Goal: Task Accomplishment & Management: Manage account settings

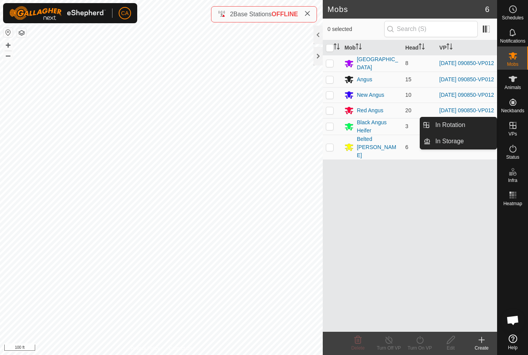
click at [469, 125] on link "In Rotation" at bounding box center [464, 124] width 66 height 15
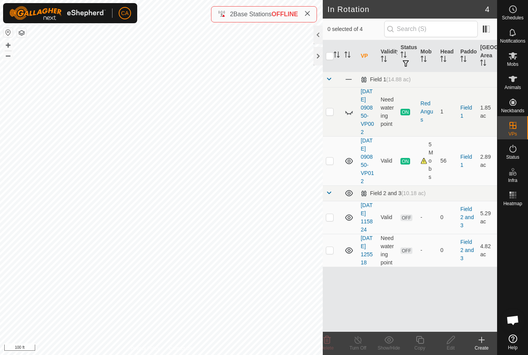
click at [335, 234] on td at bounding box center [332, 217] width 19 height 33
click at [334, 234] on td at bounding box center [332, 217] width 19 height 33
checkbox input "false"
click at [334, 164] on p-checkbox at bounding box center [330, 160] width 8 height 6
checkbox input "true"
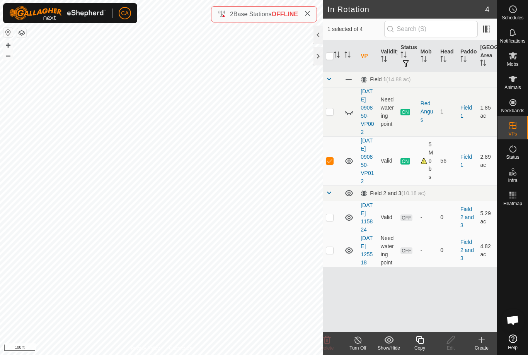
click at [420, 339] on icon at bounding box center [420, 339] width 10 height 9
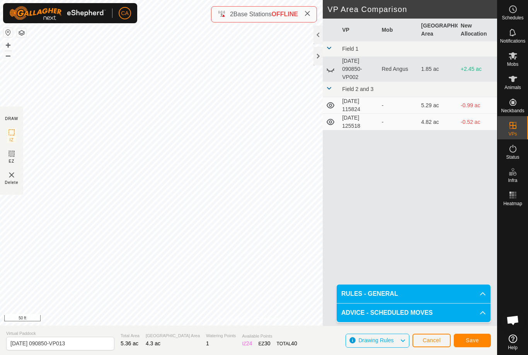
click at [472, 339] on span "Save" at bounding box center [472, 340] width 13 height 6
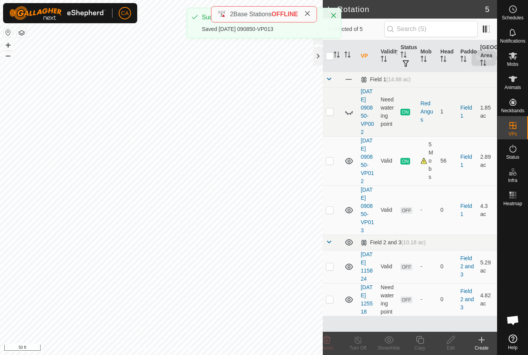
click at [516, 56] on icon at bounding box center [513, 55] width 9 height 9
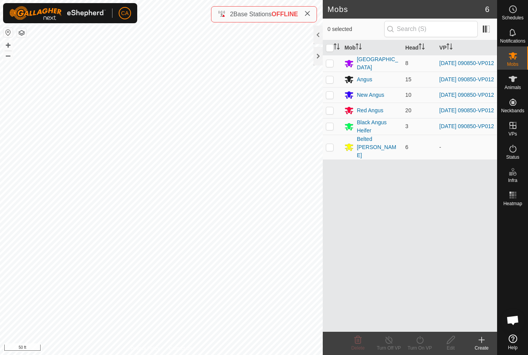
click at [330, 46] on input "checkbox" at bounding box center [330, 48] width 8 height 8
checkbox input "true"
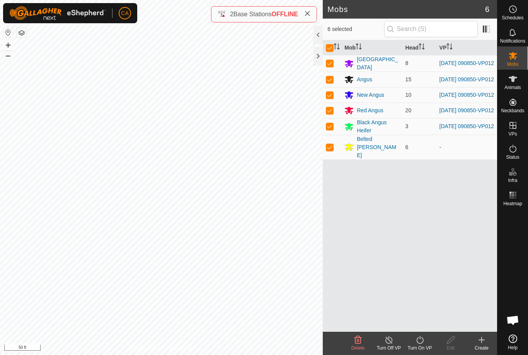
checkbox input "true"
click at [331, 146] on p-checkbox at bounding box center [330, 147] width 8 height 6
checkbox input "false"
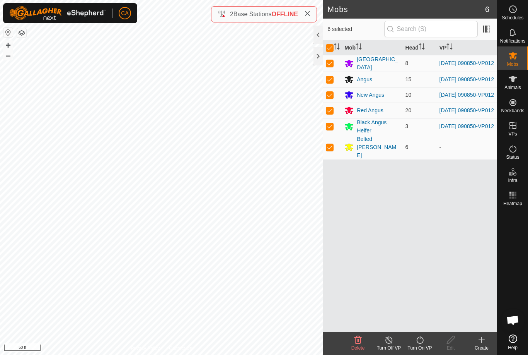
checkbox input "false"
click at [418, 341] on icon at bounding box center [420, 339] width 10 height 9
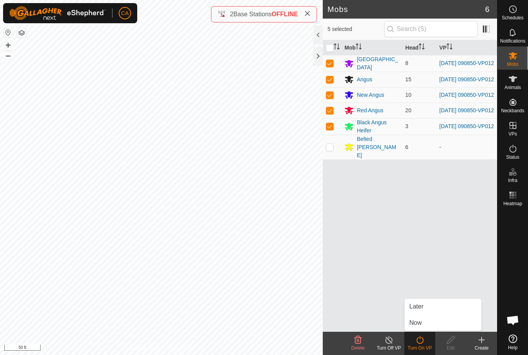
click at [430, 325] on link "Now" at bounding box center [443, 322] width 77 height 15
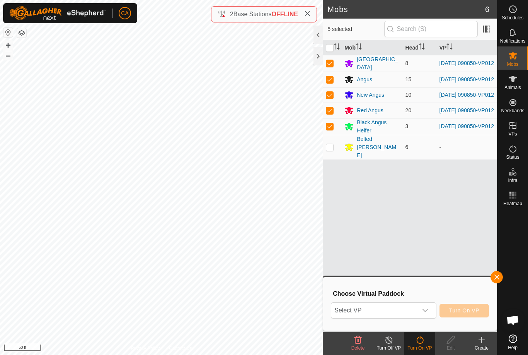
click at [403, 302] on span "Select VP" at bounding box center [374, 309] width 86 height 15
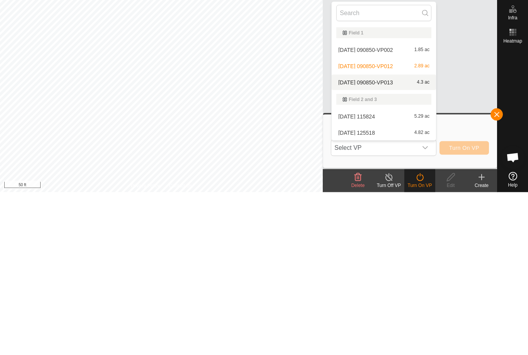
click at [405, 240] on div "2025-09-13 090850-VP013 4.3 ac" at bounding box center [383, 244] width 95 height 9
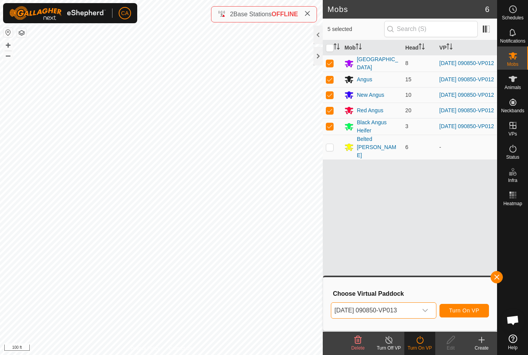
click at [472, 312] on span "Turn On VP" at bounding box center [464, 310] width 30 height 6
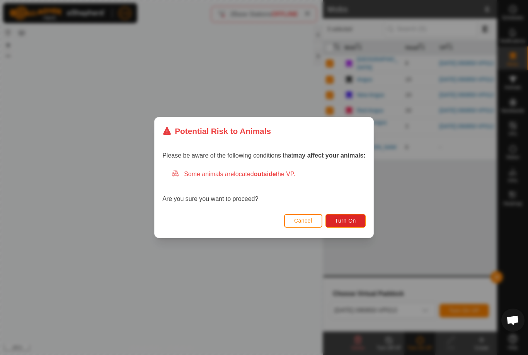
click at [348, 218] on span "Turn On" at bounding box center [345, 220] width 21 height 6
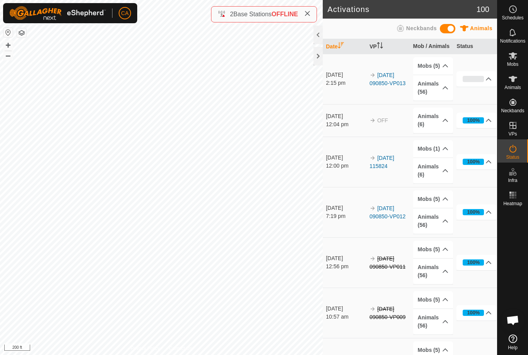
click at [321, 60] on div at bounding box center [318, 56] width 9 height 19
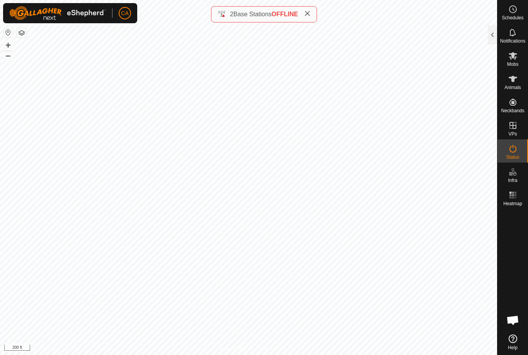
click at [311, 12] on icon at bounding box center [307, 13] width 6 height 6
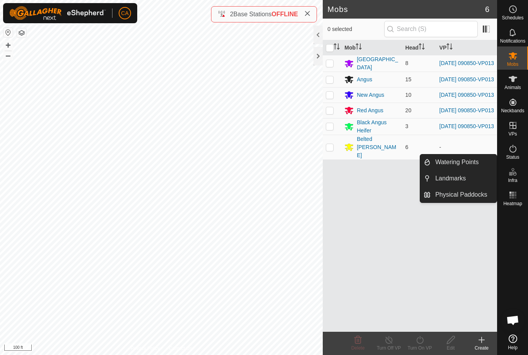
click at [463, 178] on span "Landmarks" at bounding box center [450, 178] width 31 height 9
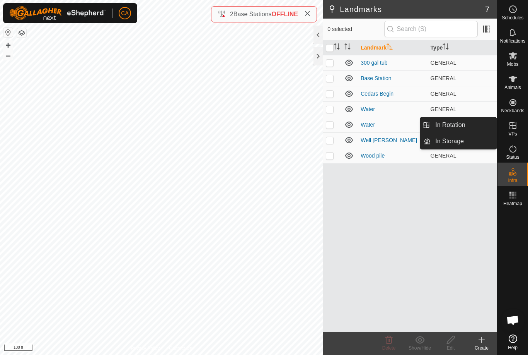
click at [466, 124] on link "In Rotation" at bounding box center [464, 124] width 66 height 15
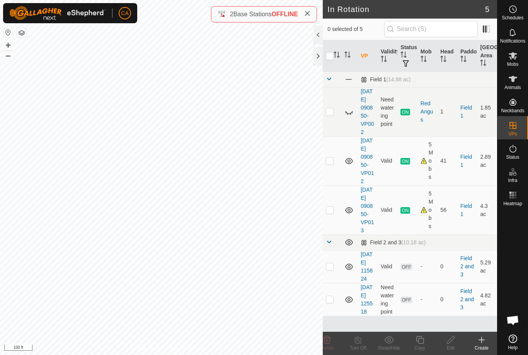
click at [331, 269] on p-checkbox at bounding box center [330, 266] width 8 height 6
checkbox input "false"
click at [331, 213] on p-checkbox at bounding box center [330, 210] width 8 height 6
checkbox input "true"
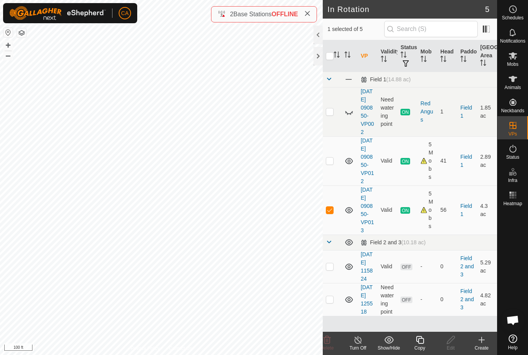
click at [427, 339] on copy-svg-icon at bounding box center [420, 339] width 31 height 9
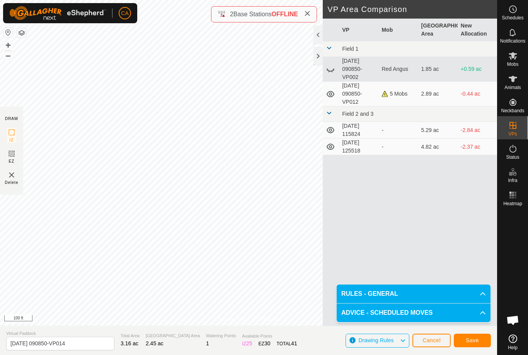
click at [476, 344] on button "Save" at bounding box center [472, 340] width 37 height 14
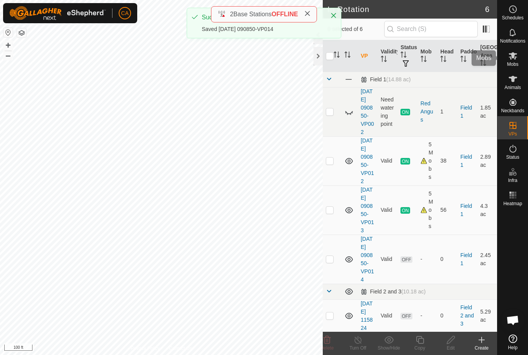
click at [511, 60] on es-mob-svg-icon at bounding box center [513, 56] width 14 height 12
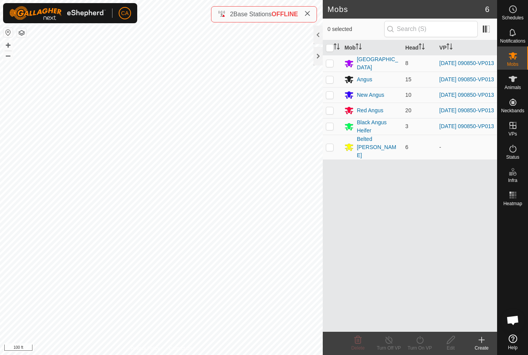
click at [331, 50] on input "checkbox" at bounding box center [330, 48] width 8 height 8
checkbox input "true"
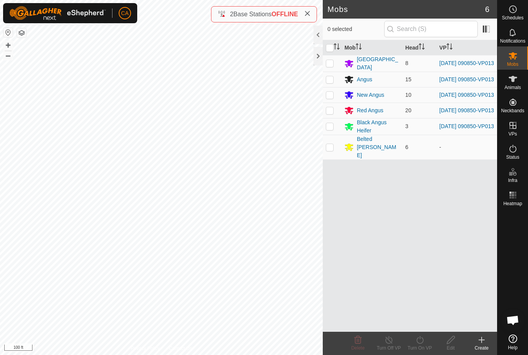
checkbox input "true"
click at [324, 144] on td at bounding box center [332, 147] width 19 height 25
checkbox input "false"
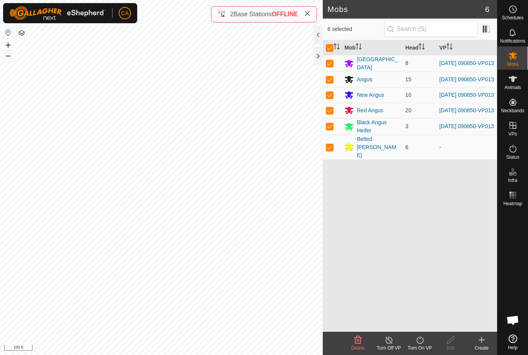
checkbox input "false"
click at [423, 341] on icon at bounding box center [419, 340] width 7 height 8
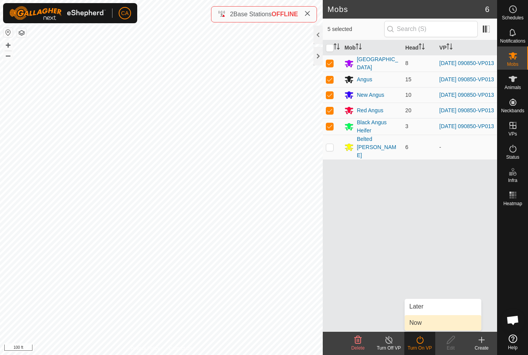
click at [436, 328] on link "Now" at bounding box center [443, 322] width 77 height 15
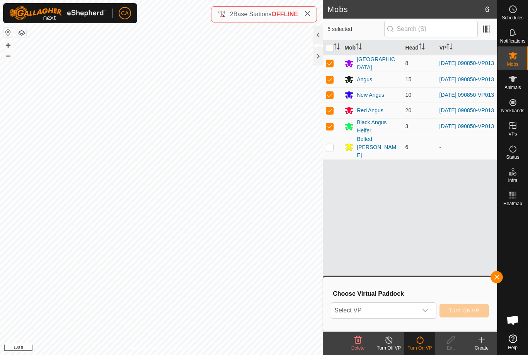
click at [398, 305] on span "Select VP" at bounding box center [374, 309] width 86 height 15
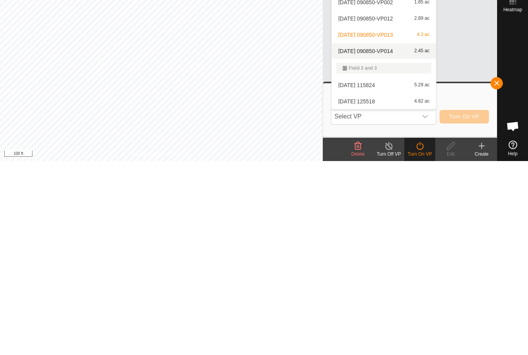
click at [393, 242] on span "[DATE] 090850-VP014" at bounding box center [365, 244] width 55 height 5
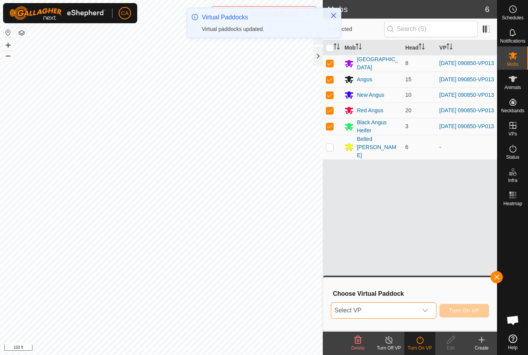
click at [475, 314] on button "Turn On VP" at bounding box center [465, 311] width 50 height 14
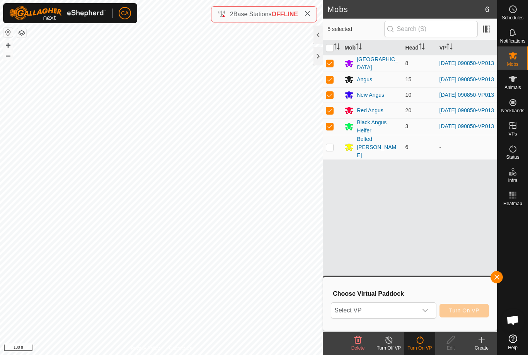
click at [495, 281] on button "button" at bounding box center [497, 277] width 12 height 12
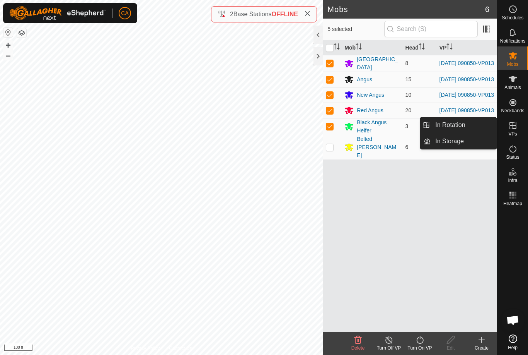
click at [475, 124] on link "In Rotation" at bounding box center [464, 124] width 66 height 15
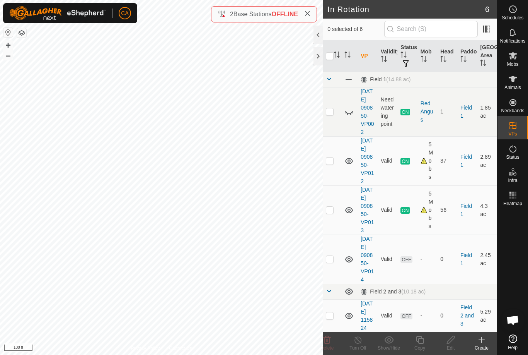
click at [333, 213] on p-checkbox at bounding box center [330, 210] width 8 height 6
click at [332, 213] on p-checkbox at bounding box center [330, 210] width 8 height 6
checkbox input "false"
click at [333, 262] on p-checkbox at bounding box center [330, 259] width 8 height 6
checkbox input "true"
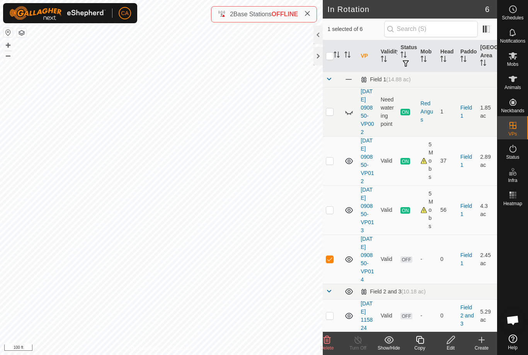
click at [450, 344] on icon at bounding box center [451, 339] width 10 height 9
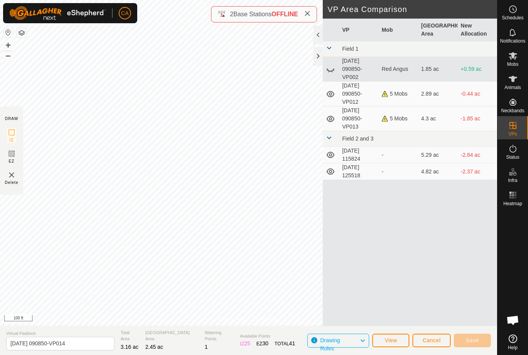
click at [434, 351] on section "Virtual Paddock 2025-09-13 090850-VP014 Total Area 3.16 ac Grazing Area 2.45 ac…" at bounding box center [248, 339] width 497 height 29
click at [435, 344] on button "Cancel" at bounding box center [432, 340] width 38 height 14
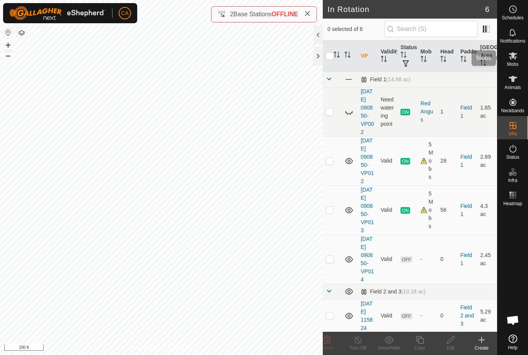
click at [517, 57] on icon at bounding box center [513, 55] width 9 height 9
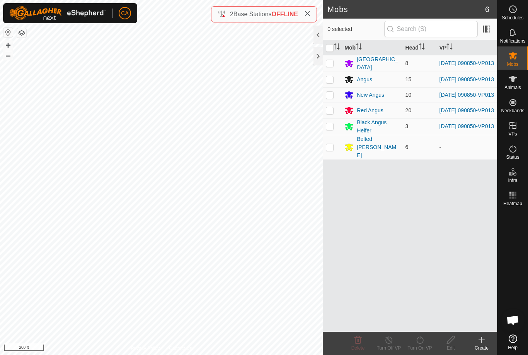
click at [329, 46] on input "checkbox" at bounding box center [330, 48] width 8 height 8
checkbox input "true"
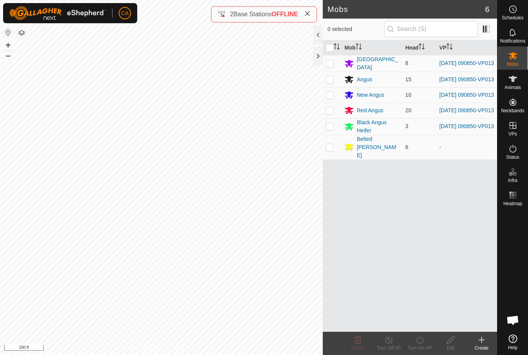
checkbox input "true"
click at [333, 96] on p-checkbox at bounding box center [330, 95] width 8 height 6
checkbox input "false"
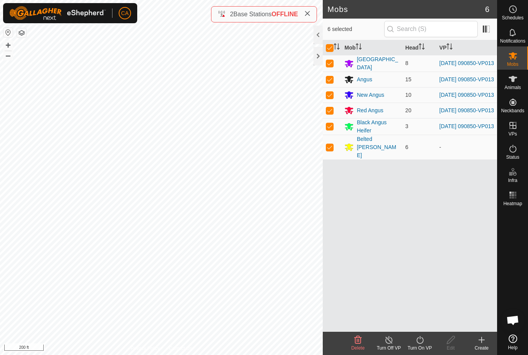
checkbox input "false"
click at [331, 144] on p-checkbox at bounding box center [330, 147] width 8 height 6
checkbox input "false"
click at [424, 334] on div "Turn On VP" at bounding box center [420, 342] width 31 height 23
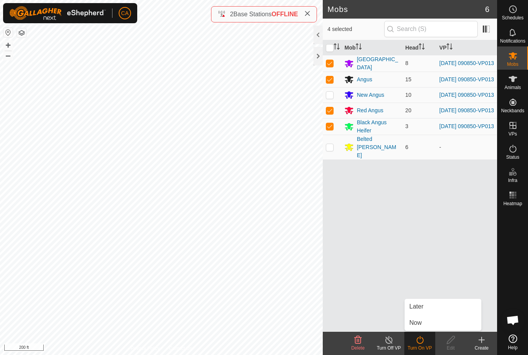
click at [440, 324] on link "Now" at bounding box center [443, 322] width 77 height 15
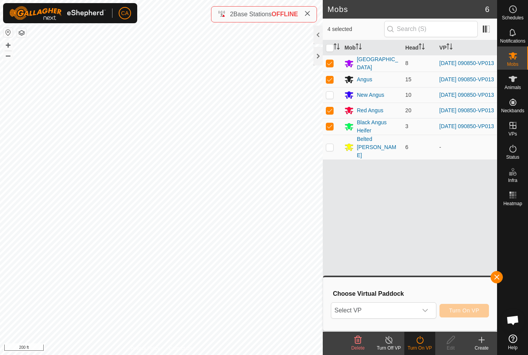
click at [404, 313] on span "Select VP" at bounding box center [374, 309] width 86 height 15
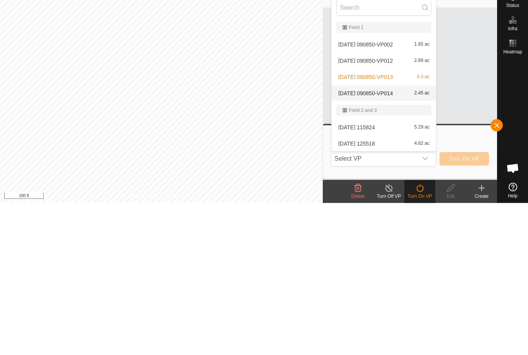
click at [394, 240] on div "2025-09-13 090850-VP014 2.45 ac" at bounding box center [383, 244] width 95 height 9
